Goal: Information Seeking & Learning: Learn about a topic

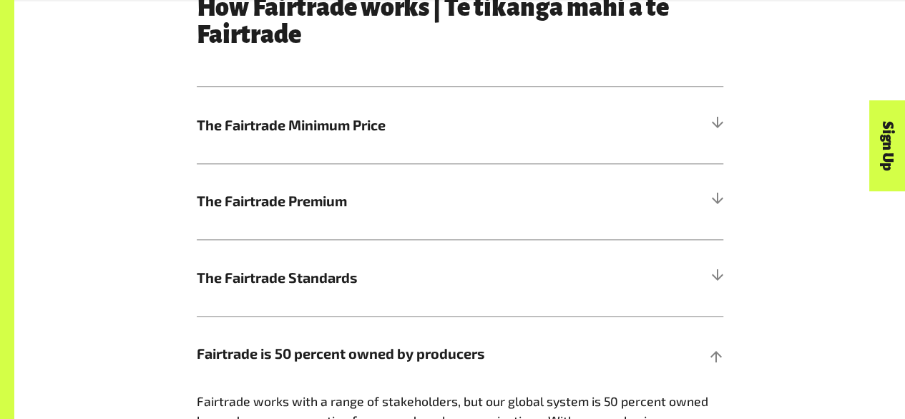
scroll to position [757, 0]
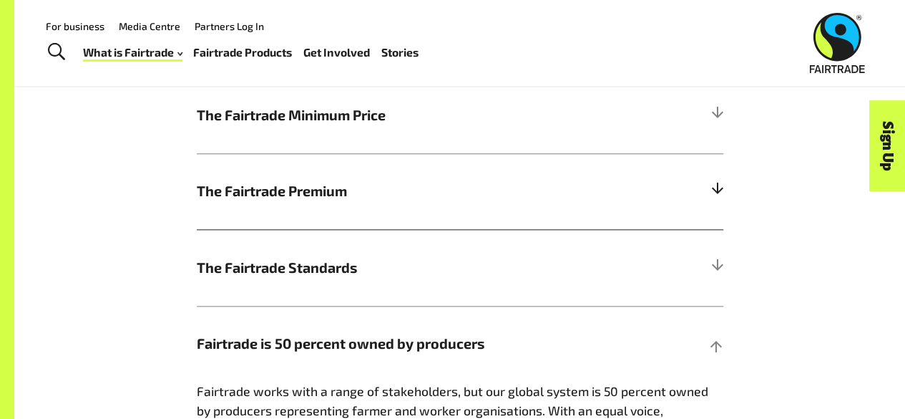
click at [383, 200] on span "The Fairtrade Premium" at bounding box center [394, 190] width 395 height 21
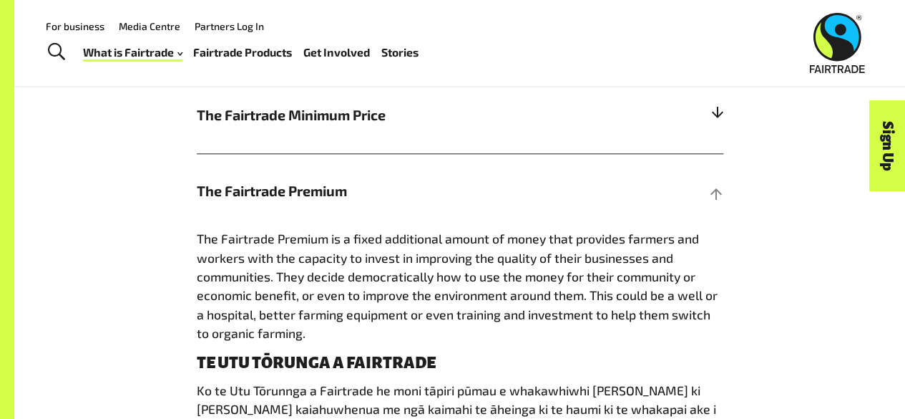
click at [305, 132] on h5 "The Fairtrade Minimum Price" at bounding box center [460, 115] width 527 height 77
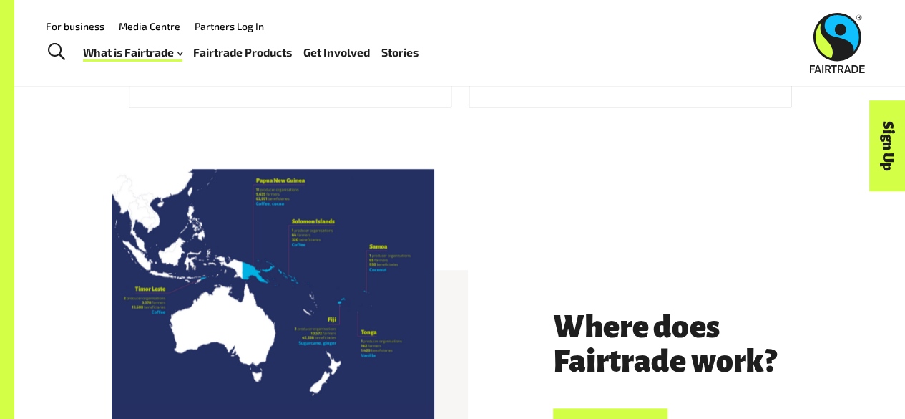
scroll to position [3225, 0]
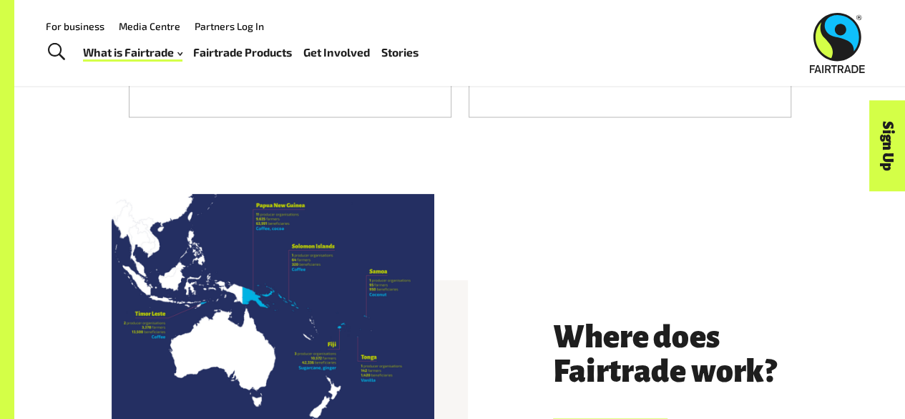
click at [335, 284] on div at bounding box center [273, 354] width 323 height 323
click at [352, 359] on div at bounding box center [273, 354] width 323 height 323
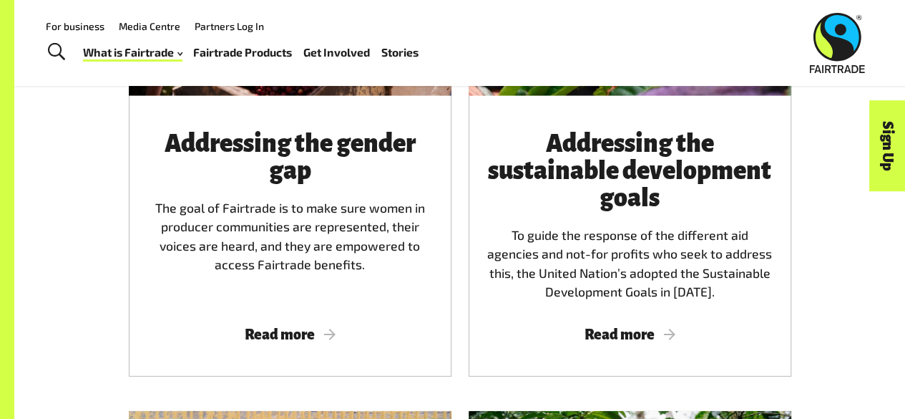
scroll to position [1932, 0]
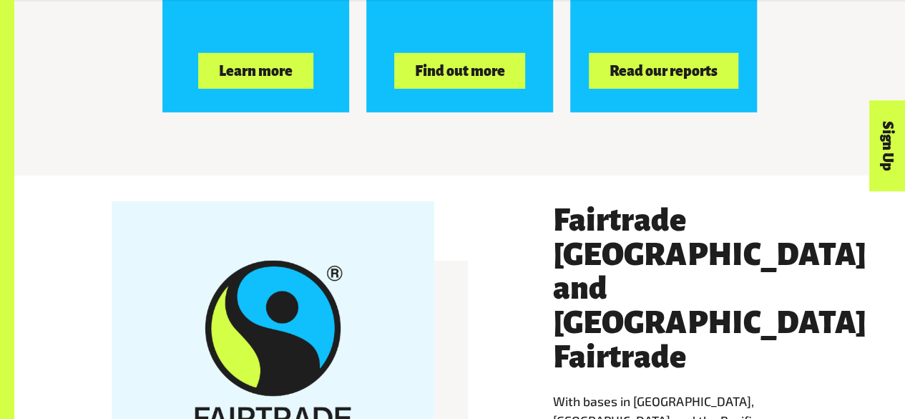
scroll to position [2330, 0]
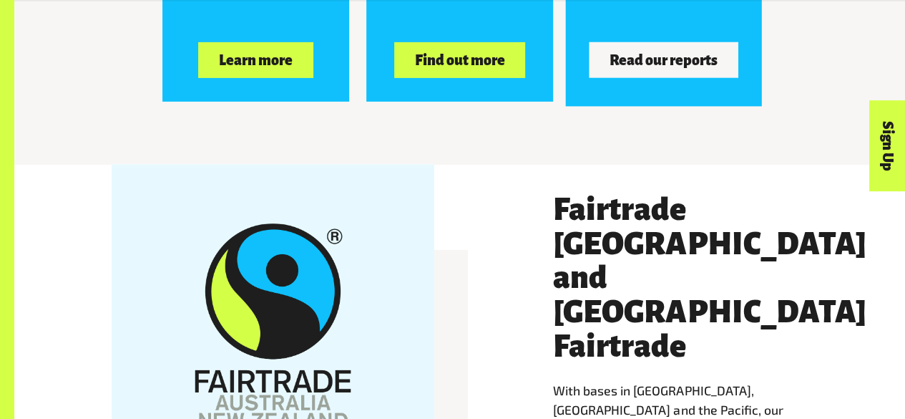
click at [707, 78] on button "Read our reports" at bounding box center [664, 60] width 149 height 36
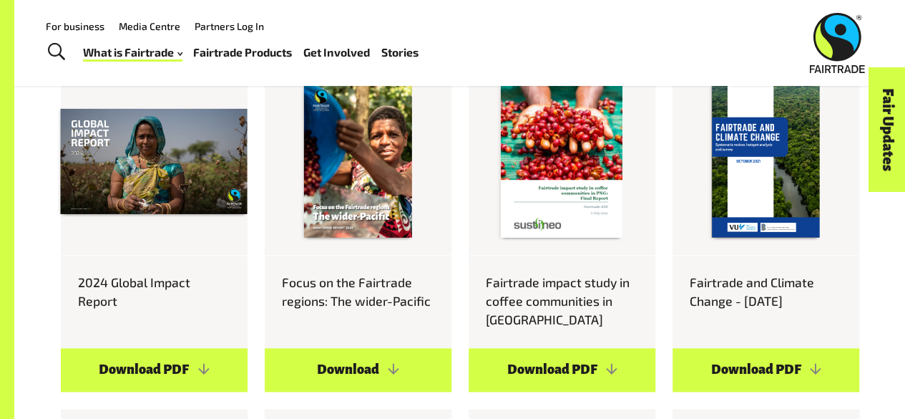
scroll to position [733, 0]
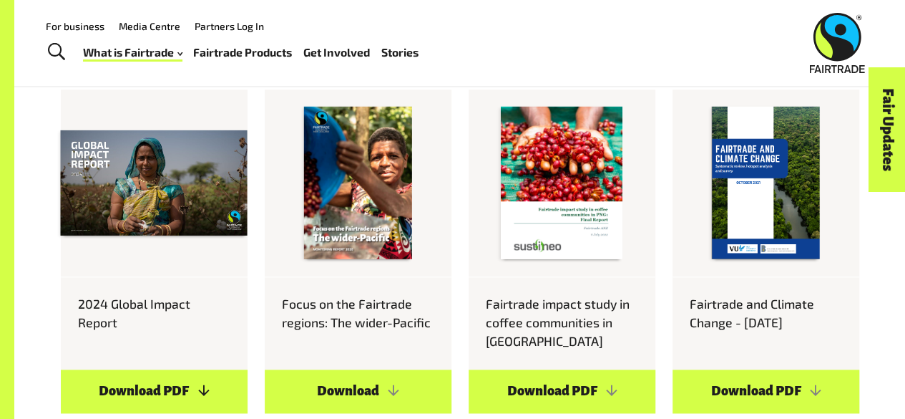
click at [146, 393] on link "Download PDF" at bounding box center [154, 391] width 187 height 44
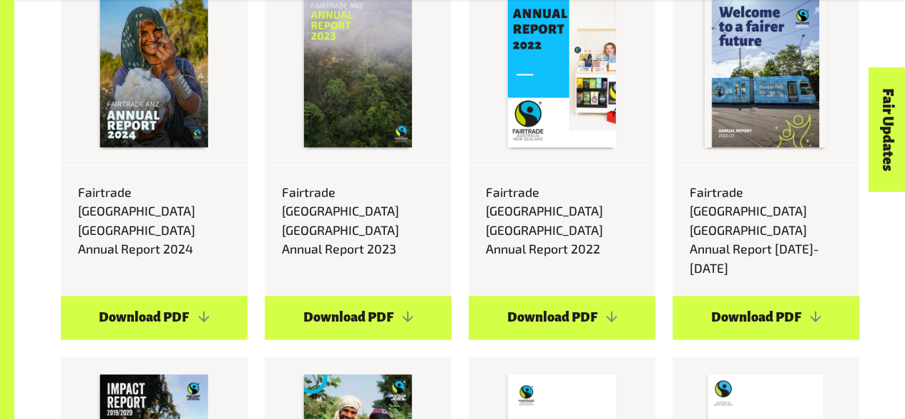
scroll to position [6078, 0]
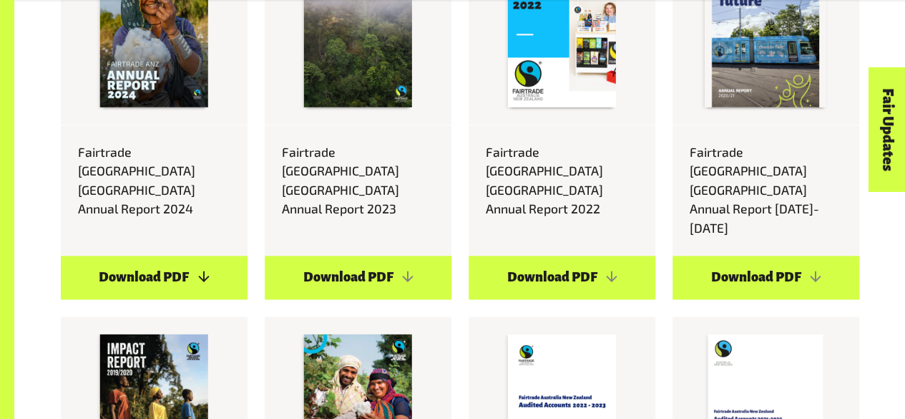
click at [104, 256] on link "Download PDF" at bounding box center [154, 278] width 187 height 44
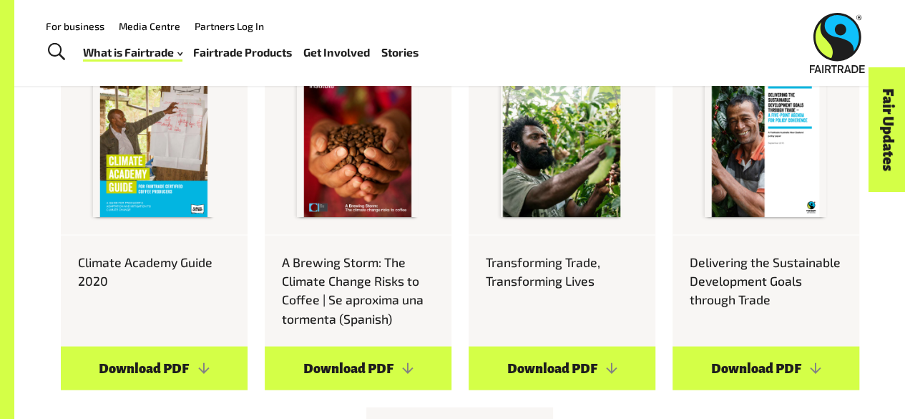
scroll to position [1374, 0]
